Goal: Check status: Check status

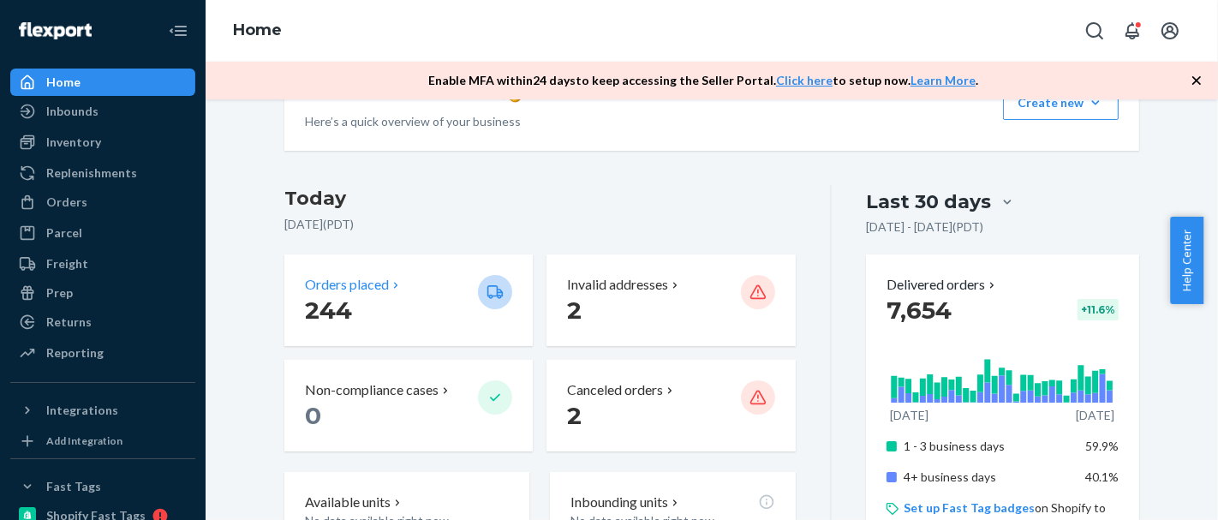
scroll to position [190, 0]
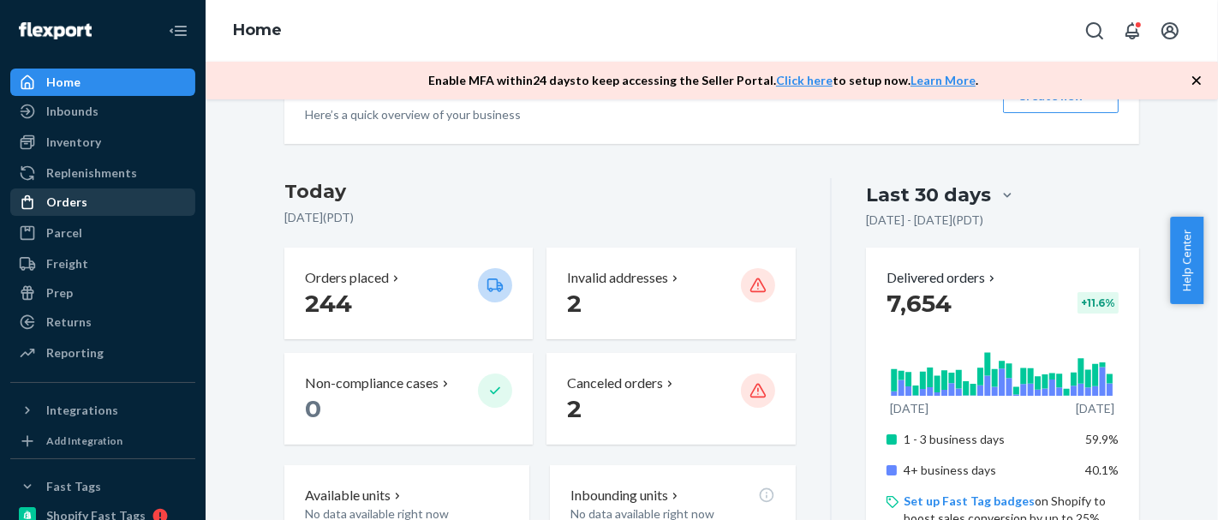
click at [95, 202] on div "Orders" at bounding box center [103, 202] width 182 height 24
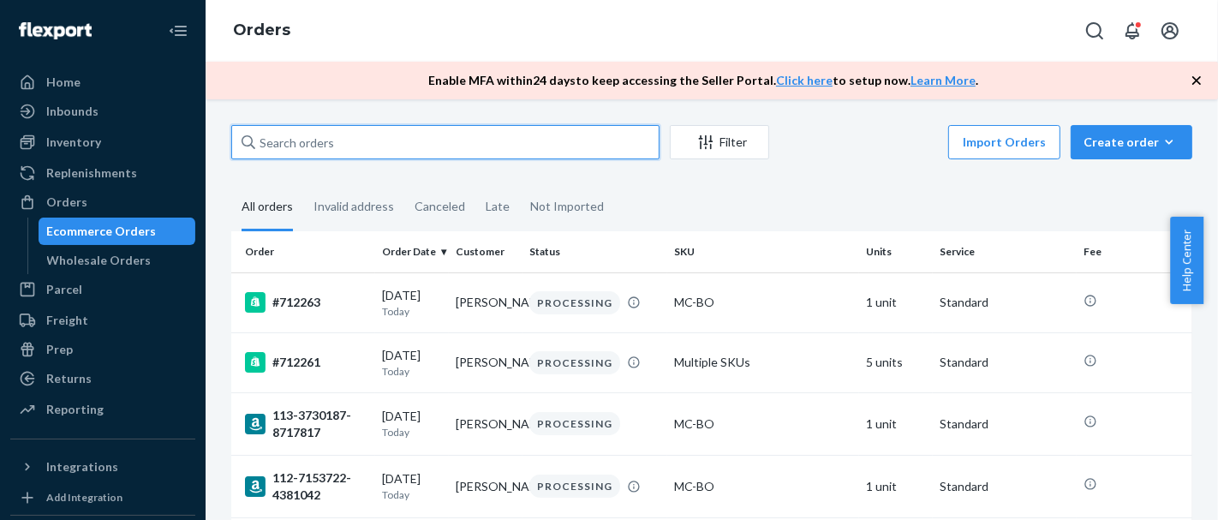
click at [345, 154] on input "text" at bounding box center [445, 142] width 428 height 34
paste input "#711014"
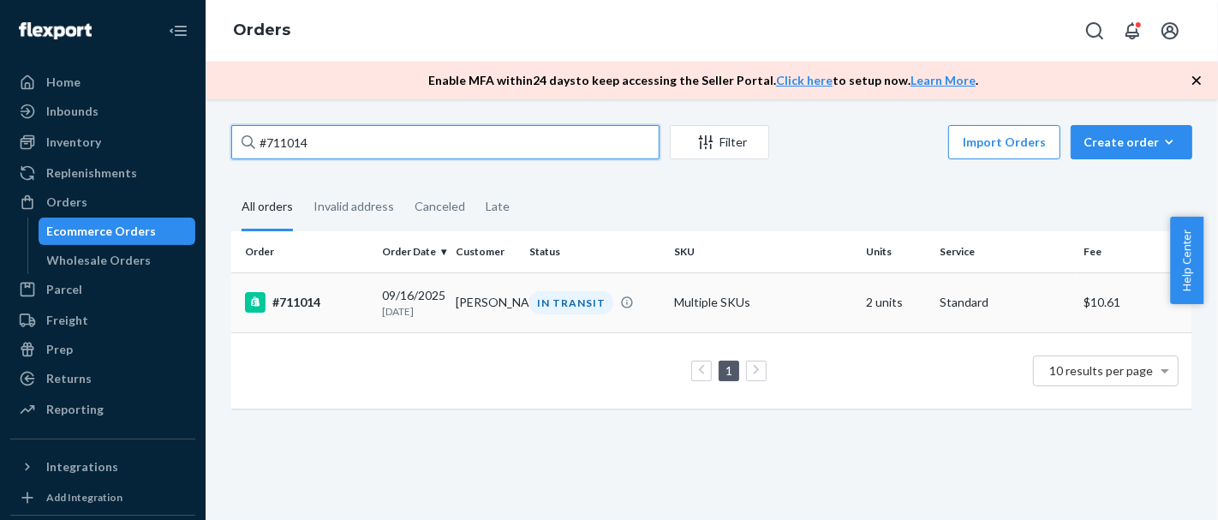
type input "#711014"
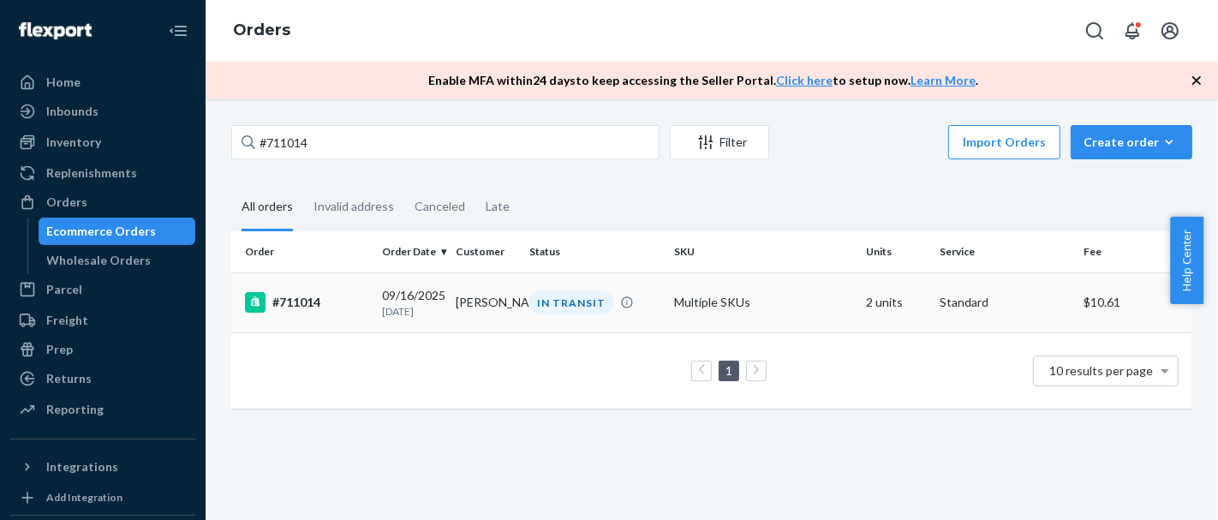
click at [295, 312] on div "#711014" at bounding box center [306, 302] width 123 height 21
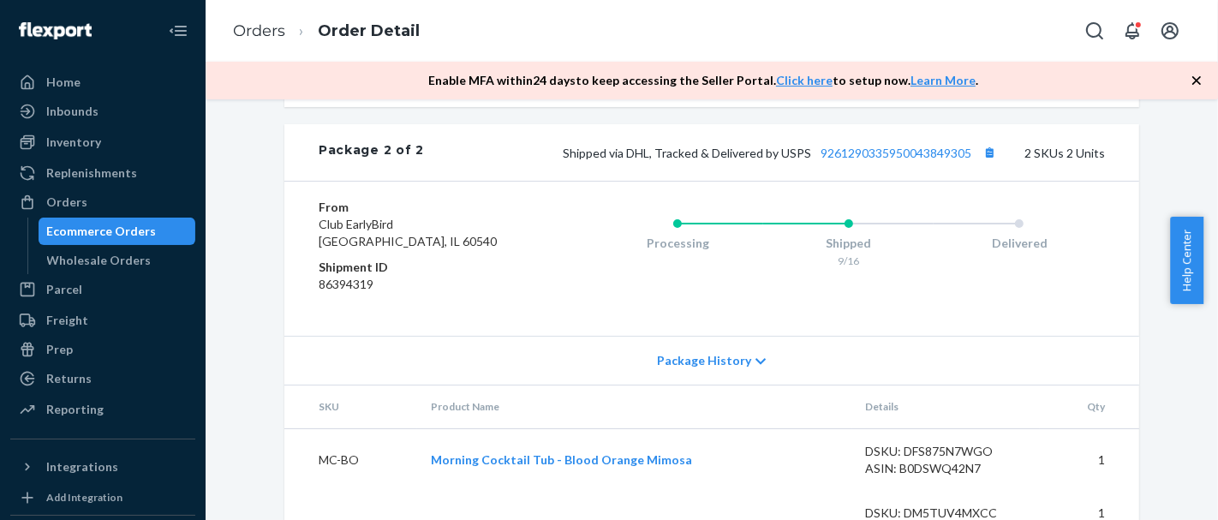
scroll to position [1012, 0]
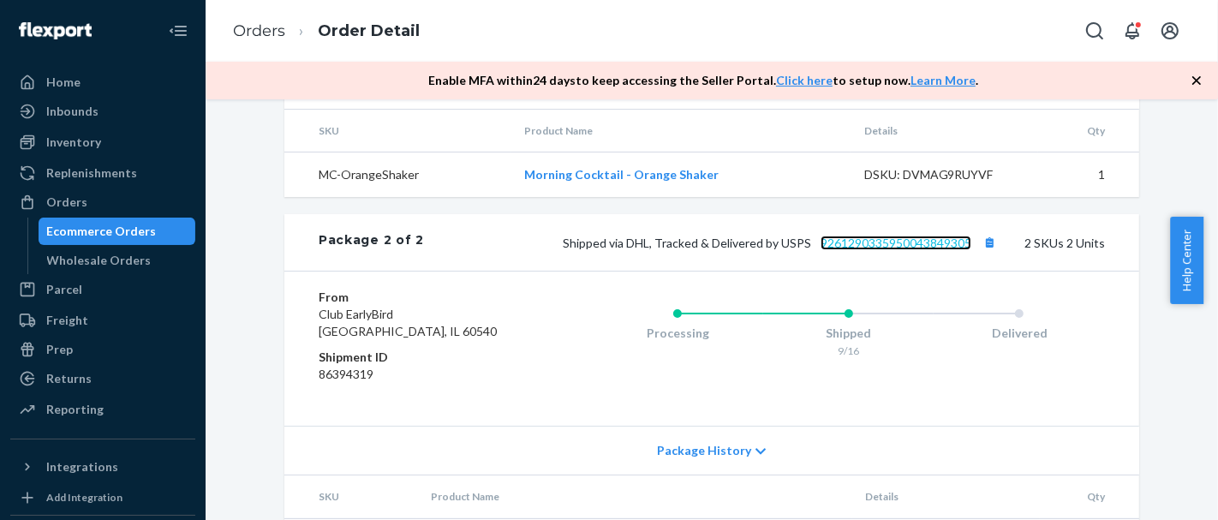
click at [893, 250] on link "9261290335950043849305" at bounding box center [896, 243] width 151 height 15
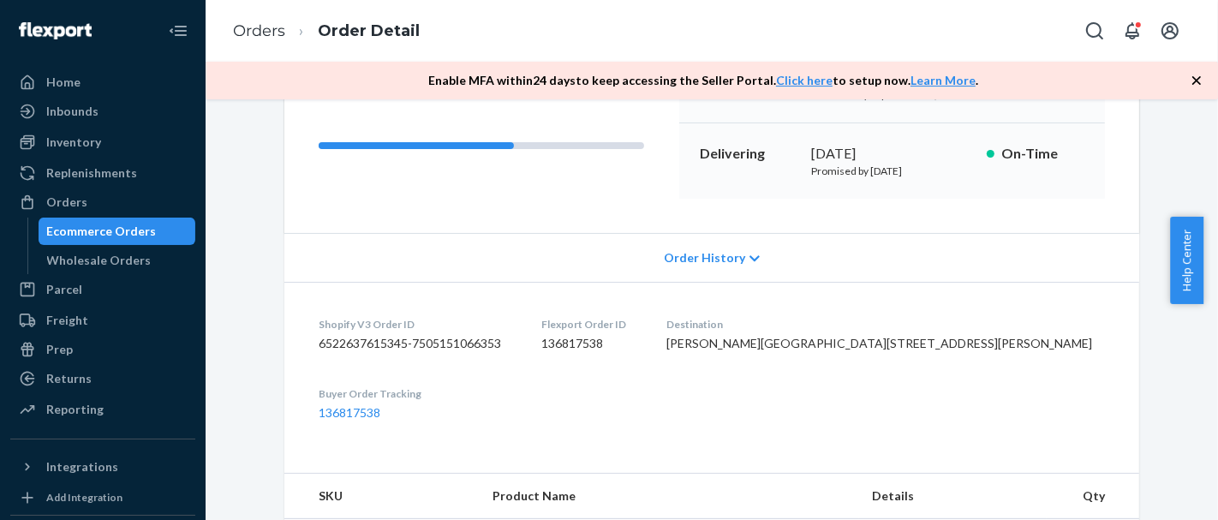
scroll to position [155, 0]
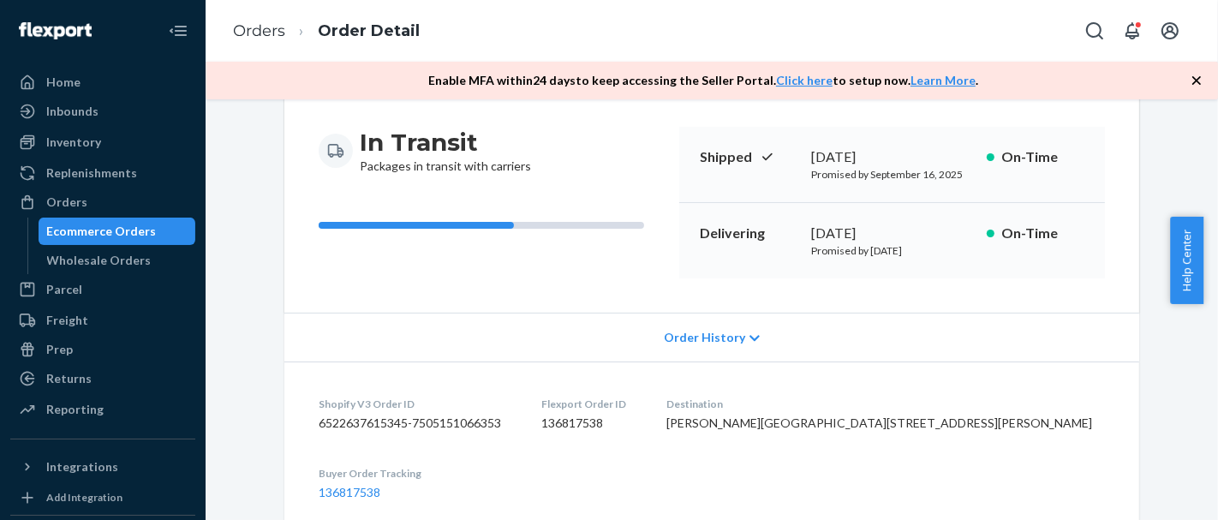
click at [152, 236] on div "Ecommerce Orders" at bounding box center [117, 231] width 154 height 24
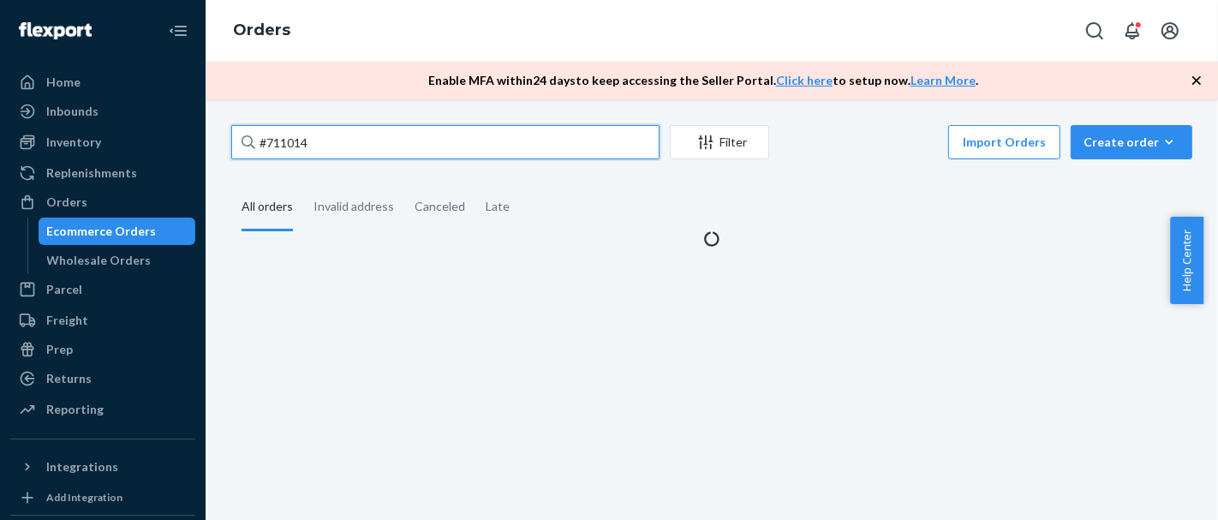
click at [448, 141] on input "#711014" at bounding box center [445, 142] width 428 height 34
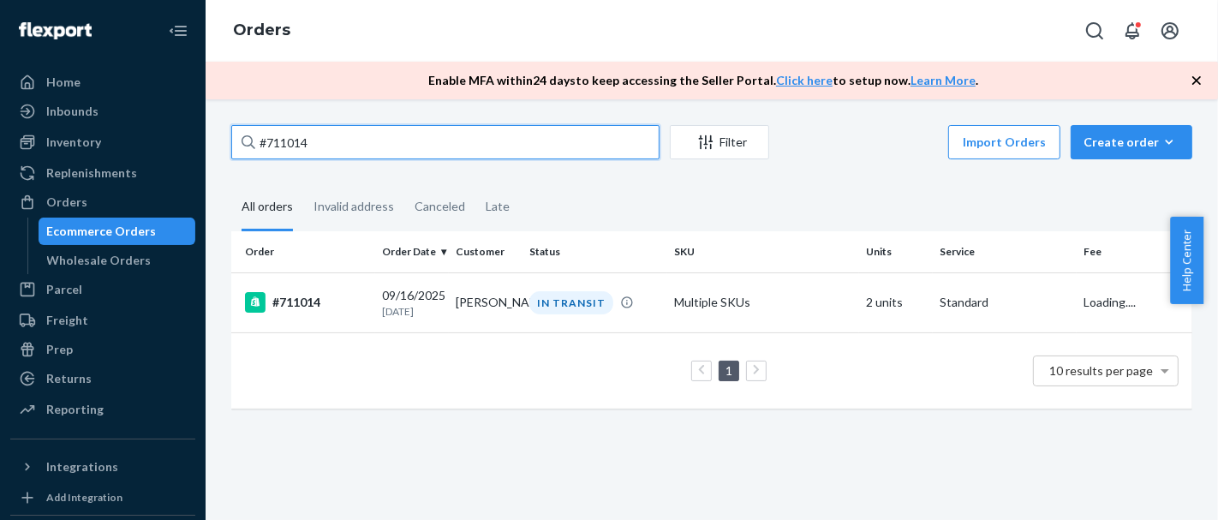
click at [448, 141] on input "#711014" at bounding box center [445, 142] width 428 height 34
paste input "04946"
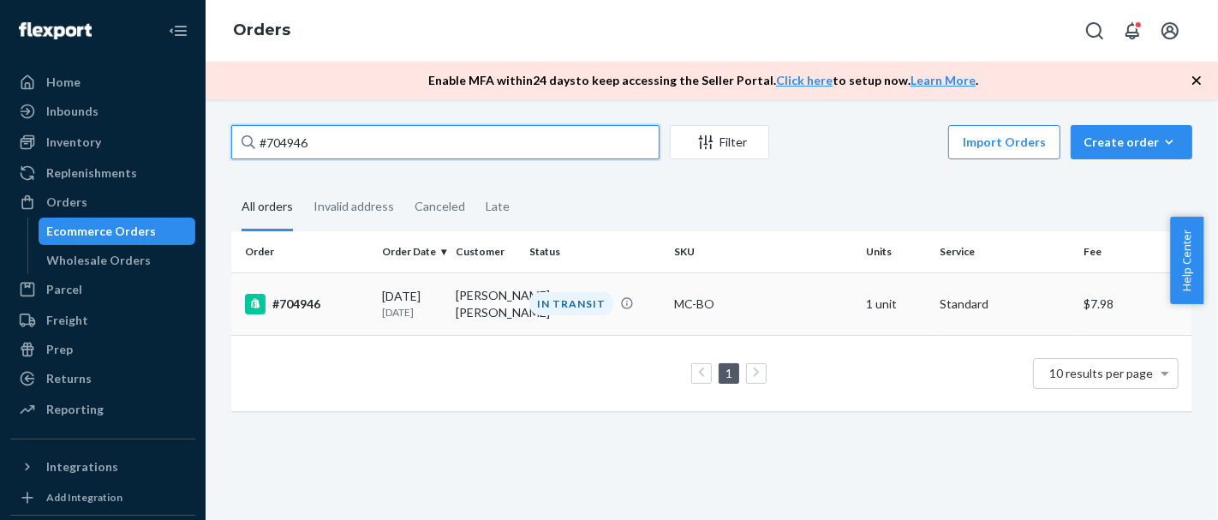
type input "#704946"
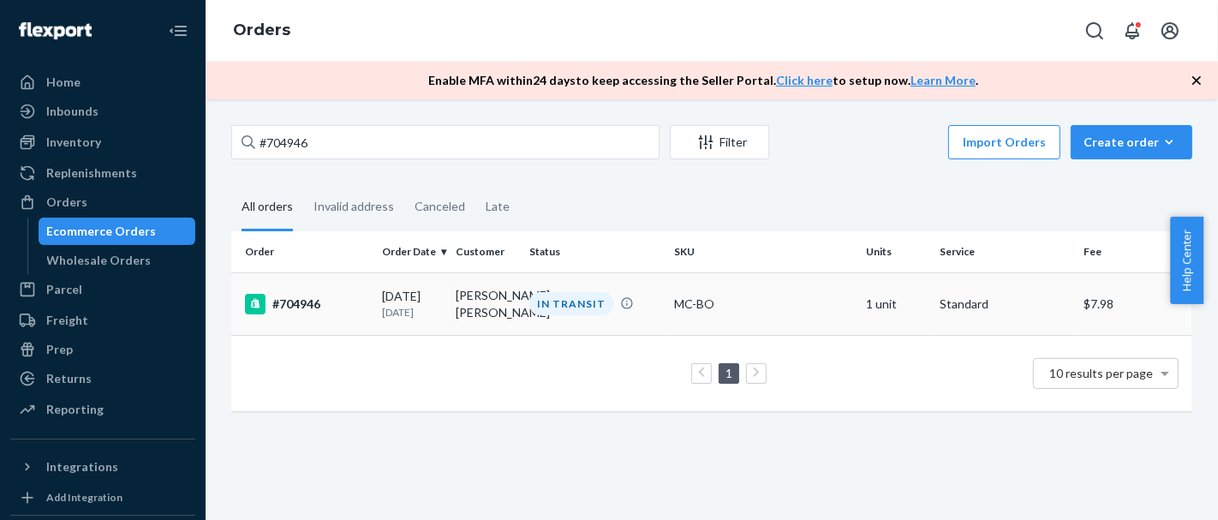
click at [284, 302] on div "#704946" at bounding box center [306, 304] width 123 height 21
